Goal: Transaction & Acquisition: Purchase product/service

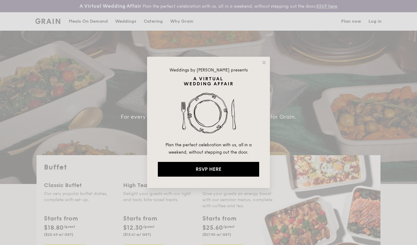
select select
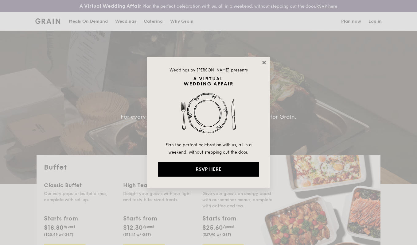
click at [265, 62] on icon at bounding box center [264, 63] width 6 height 6
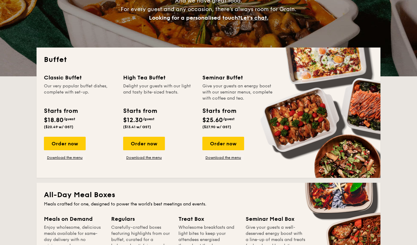
scroll to position [109, 0]
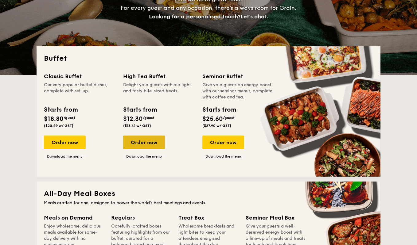
click at [148, 144] on div "Order now" at bounding box center [144, 143] width 42 height 14
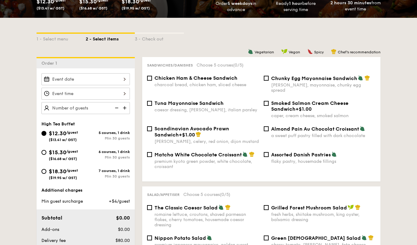
scroll to position [129, 0]
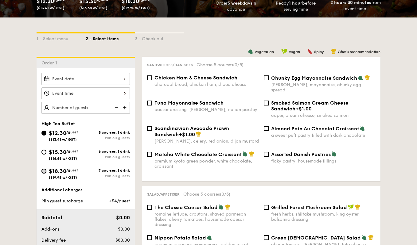
click at [46, 171] on input "$18.30 /guest ($19.95 w/ GST) 7 courses, 1 drink Min 30 guests" at bounding box center [43, 171] width 5 height 5
radio input "true"
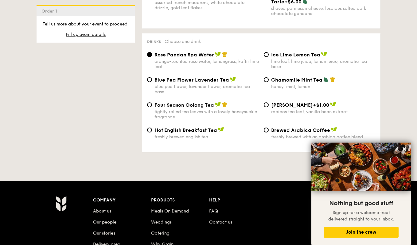
scroll to position [1015, 0]
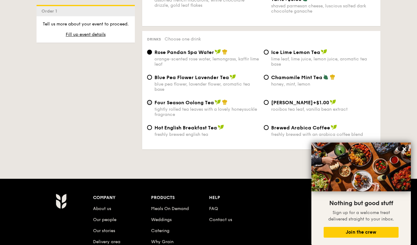
click at [150, 100] on input "Four Season Oolong Tea tightly rolled tea leaves with a lovely honeysuckle frag…" at bounding box center [149, 102] width 5 height 5
radio input "true"
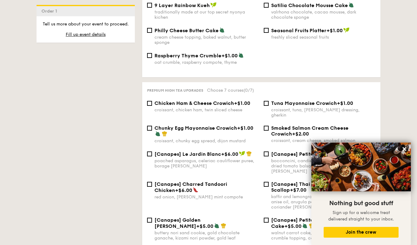
scroll to position [755, 0]
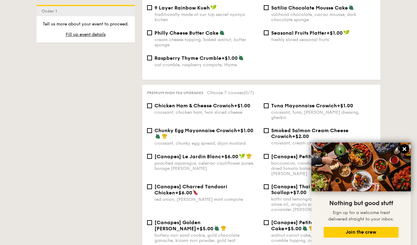
click at [405, 151] on icon at bounding box center [404, 149] width 6 height 6
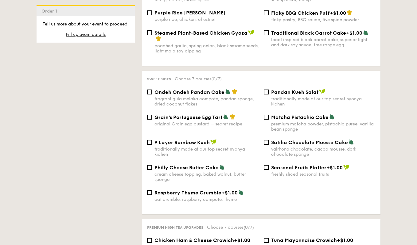
scroll to position [615, 0]
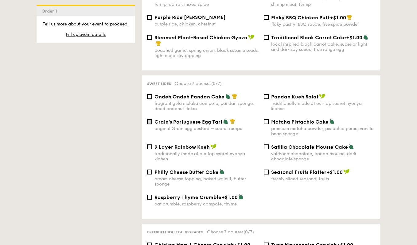
click at [149, 122] on input "Grain's Portuguese Egg Tart original Grain egg custard – secret recipe" at bounding box center [149, 121] width 5 height 5
checkbox input "true"
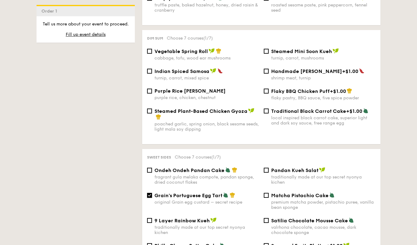
scroll to position [548, 0]
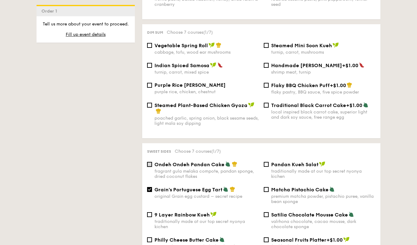
click at [151, 164] on input "Ondeh Ondeh Pandan Cake fragrant [PERSON_NAME] melaka compote, pandan sponge, d…" at bounding box center [149, 164] width 5 height 5
checkbox input "true"
click at [150, 191] on input "Grain's Portuguese Egg Tart original Grain egg custard – secret recipe" at bounding box center [149, 189] width 5 height 5
checkbox input "false"
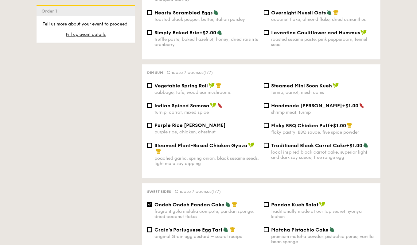
scroll to position [506, 0]
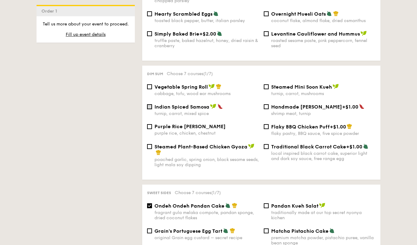
click at [149, 105] on input "Indian Spiced Samosa turnip, carrot, mixed spice" at bounding box center [149, 106] width 5 height 5
checkbox input "true"
click at [150, 147] on input "Steamed Plant-Based Chicken Gyoza poached garlic, spring onion, black sesame se…" at bounding box center [149, 146] width 5 height 5
checkbox input "true"
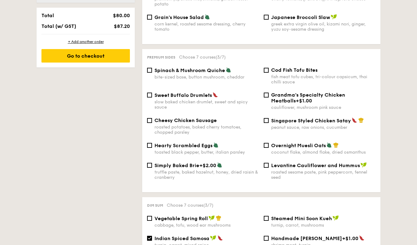
scroll to position [372, 0]
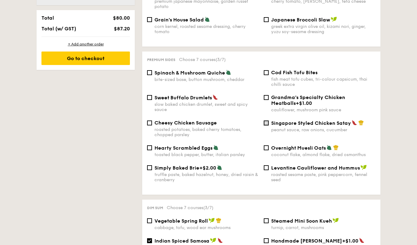
click at [264, 121] on input "Singapore Styled Chicken Satay peanut sauce, raw onions, cucumber" at bounding box center [266, 123] width 5 height 5
checkbox input "true"
click at [266, 70] on input "Cod Fish Tofu Bites fish meat tofu cubes, tri-colour capsicum, thai chilli sauce" at bounding box center [266, 72] width 5 height 5
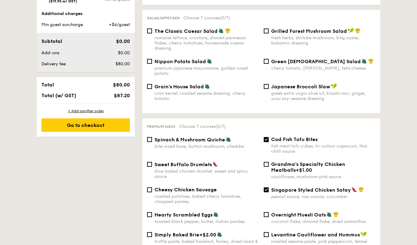
scroll to position [297, 0]
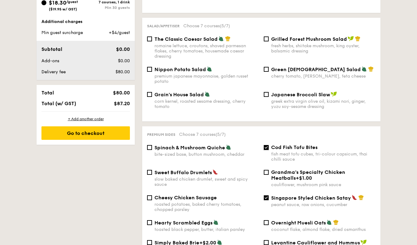
click at [267, 145] on input "Cod Fish Tofu Bites fish meat tofu cubes, tri-colour capsicum, thai chilli sauce" at bounding box center [266, 147] width 5 height 5
checkbox input "false"
click at [151, 145] on input "Spinach & Mushroom Quiche bite-sized base, button mushroom, cheddar" at bounding box center [149, 147] width 5 height 5
checkbox input "true"
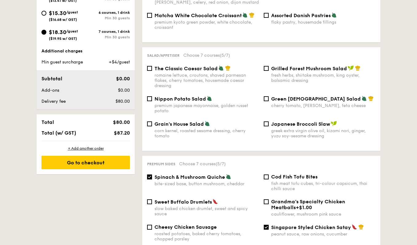
scroll to position [284, 0]
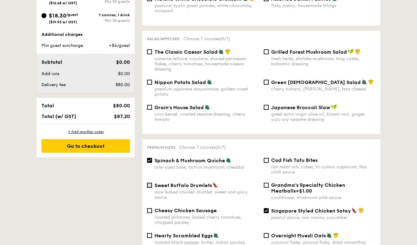
click at [151, 183] on input "Sweet Buffalo Drumlets slow baked chicken drumlet, sweet and spicy sauce" at bounding box center [149, 185] width 5 height 5
checkbox input "true"
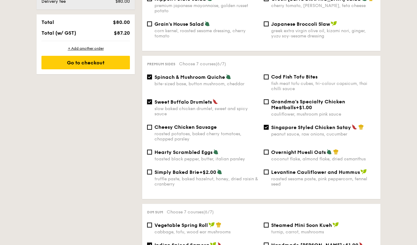
scroll to position [369, 0]
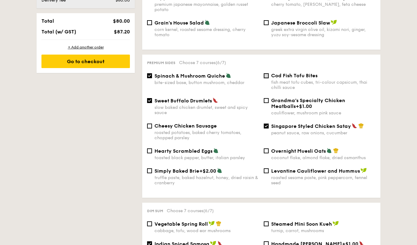
click at [267, 73] on input "Cod Fish Tofu Bites fish meat tofu cubes, tri-colour capsicum, thai chilli sauce" at bounding box center [266, 75] width 5 height 5
checkbox input "true"
click at [149, 99] on input "Sweet Buffalo Drumlets slow baked chicken drumlet, sweet and spicy sauce" at bounding box center [149, 100] width 5 height 5
checkbox input "false"
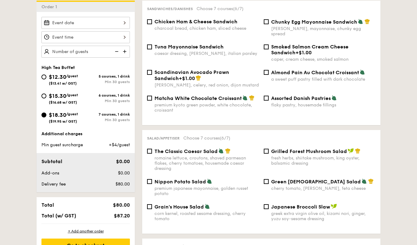
scroll to position [184, 0]
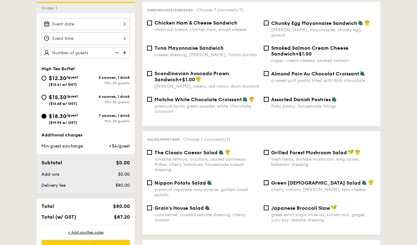
click at [123, 52] on img at bounding box center [125, 53] width 9 height 12
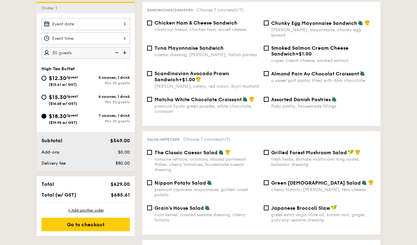
click at [123, 52] on img at bounding box center [125, 53] width 9 height 12
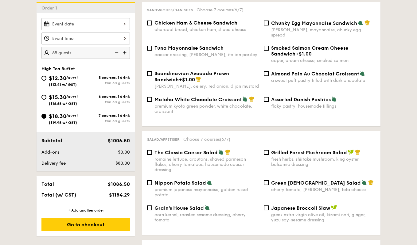
click at [123, 52] on img at bounding box center [125, 53] width 9 height 12
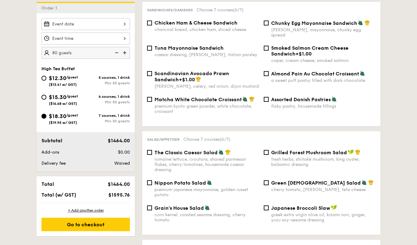
click at [123, 52] on img at bounding box center [125, 53] width 9 height 12
click at [115, 52] on img at bounding box center [115, 53] width 9 height 12
type input "80 guests"
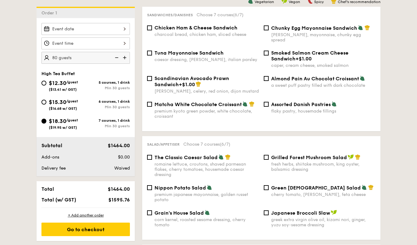
scroll to position [181, 0]
